Goal: Task Accomplishment & Management: Use online tool/utility

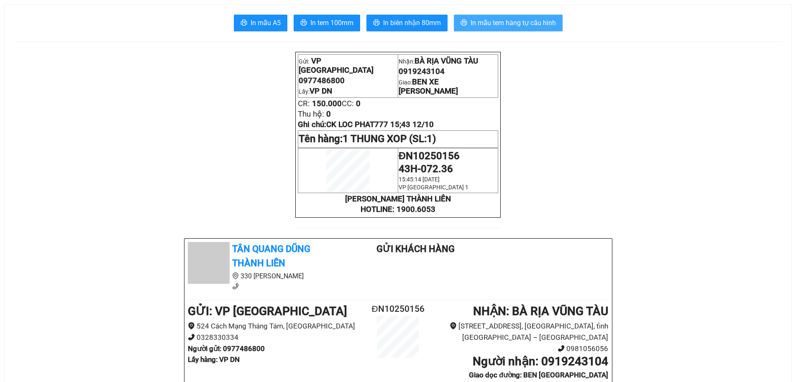
click at [521, 20] on span "In mẫu tem hàng tự cấu hình" at bounding box center [512, 23] width 85 height 10
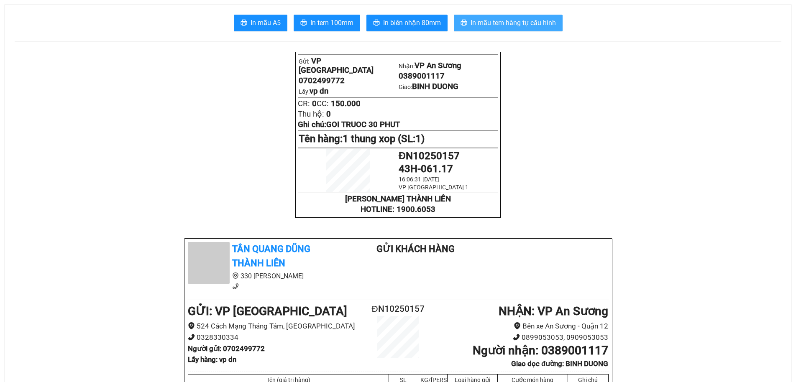
click at [522, 19] on span "In mẫu tem hàng tự cấu hình" at bounding box center [512, 23] width 85 height 10
click at [496, 22] on span "In mẫu tem hàng tự cấu hình" at bounding box center [512, 23] width 85 height 10
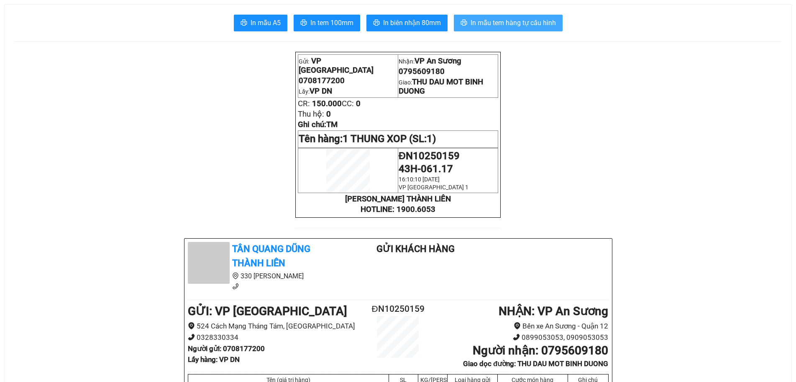
click at [543, 23] on span "In mẫu tem hàng tự cấu hình" at bounding box center [512, 23] width 85 height 10
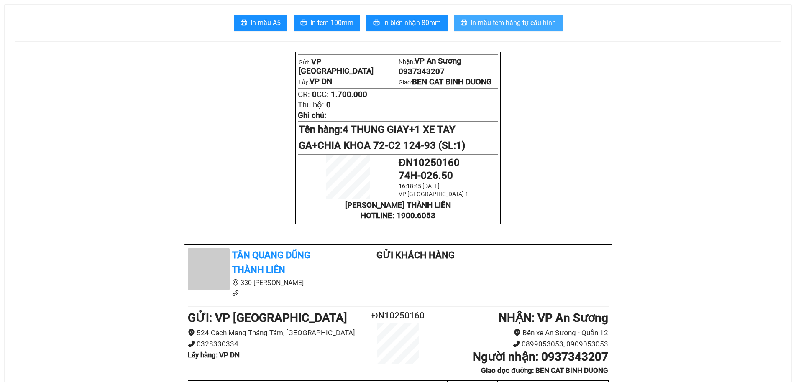
click at [547, 26] on span "In mẫu tem hàng tự cấu hình" at bounding box center [512, 23] width 85 height 10
